Goal: Go to known website: Access a specific website the user already knows

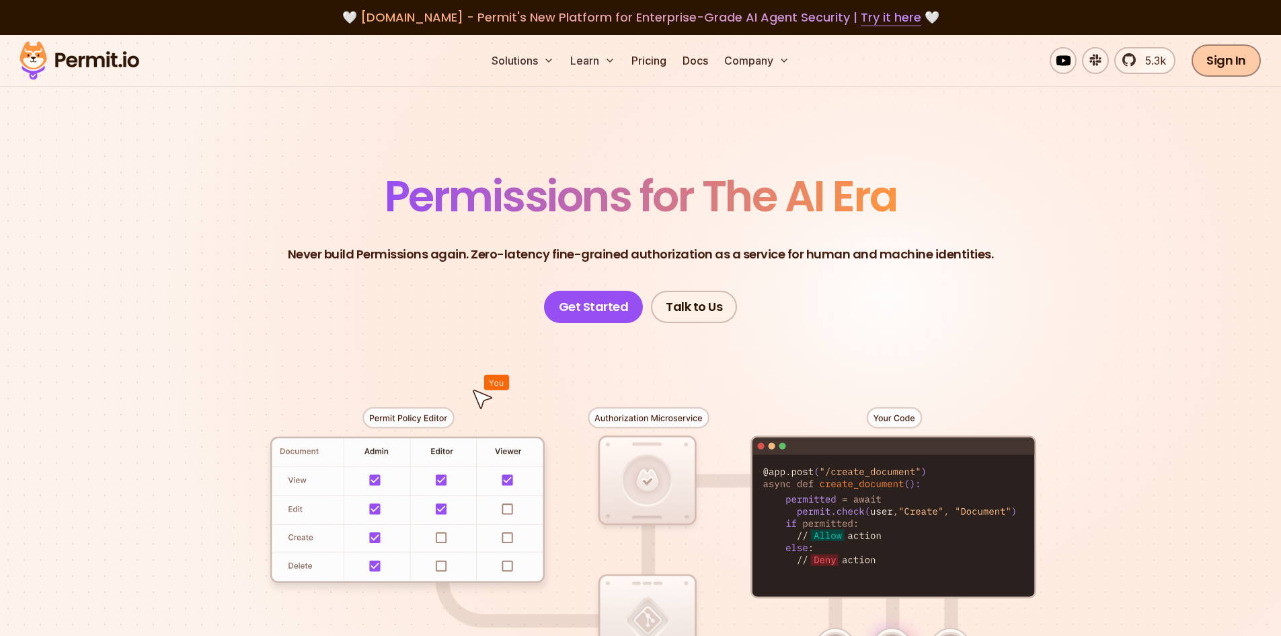
click at [1229, 69] on link "Sign In" at bounding box center [1226, 60] width 69 height 32
